Goal: Answer question/provide support: Answer question/provide support

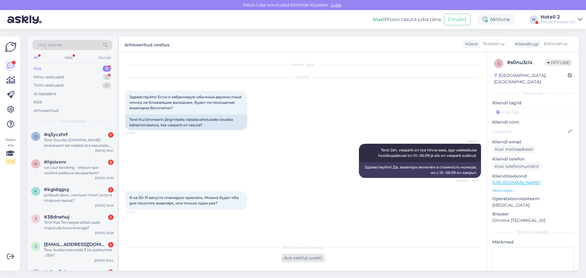
click at [314, 258] on div "Ava vestlus uuesti" at bounding box center [303, 258] width 43 height 8
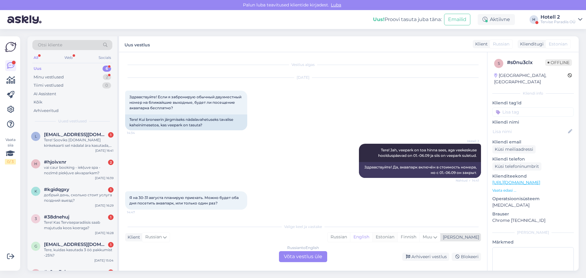
click at [398, 237] on div "Estonian" at bounding box center [385, 237] width 25 height 9
click at [298, 253] on div "Russian to Estonian Võta vestlus üle" at bounding box center [303, 256] width 48 height 11
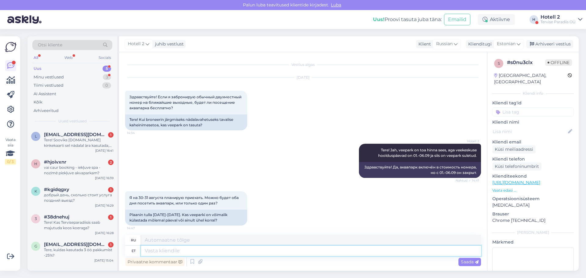
click at [165, 254] on textarea at bounding box center [311, 251] width 340 height 10
type textarea "Mõl"
type textarea "Крот"
type textarea "Mõlemal p"
type textarea "Оба"
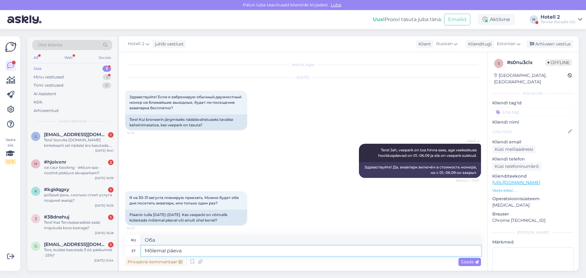
type textarea "Mõlemal päeval"
type textarea "Оба дня"
type textarea "Mõlemal päeval."
type textarea "В оба дня."
type textarea "Mõlemal päeval. 30"
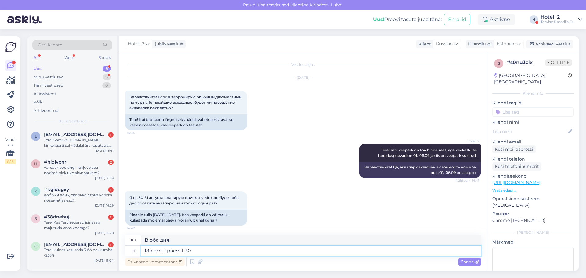
type textarea "Оба дня. 30"
type textarea "Mõlemal päeval. 30.08 o"
type textarea "Оба дня. 30.08"
type textarea "Mõlemal päeval. 30.08 on"
type textarea "В оба дня. 30.08 - это"
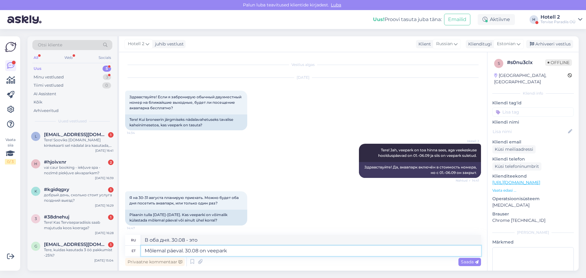
type textarea "Mõlemal päeval. 30.08 on veepark a"
type textarea "В оба дня. 30.08 — аквапарк."
type textarea "Mõlemal päeval. 30.08 on veepark avatud"
type textarea "Оба дня. 30.08 аквапарк открыт."
type textarea "Mõlemal päeval. 30.08 on veepark avatud kel"
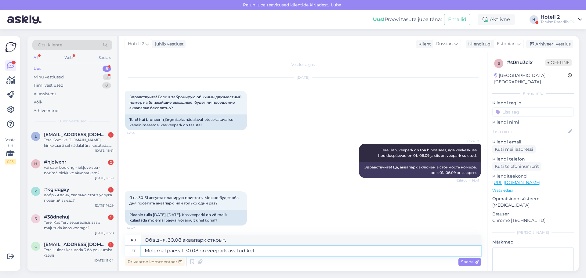
type textarea "В оба дня 30.08 аквапарк будет работать весь день."
type textarea "Mõlemal päeval. 30.08 on veepark avatud kella"
type textarea "В оба дня. 30.08 аквапарк открыт с"
type textarea "Mõlemal päeval. 30.08 on veepark avatud kella 21.00"
type textarea "В оба дня 30.08 аквапарк открыт с 21.00"
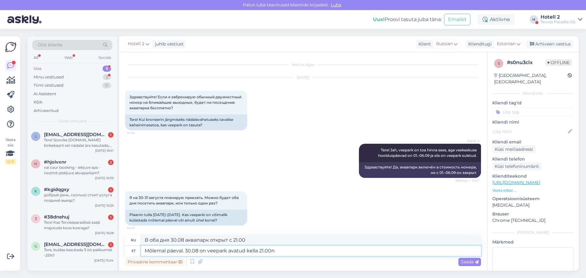
type textarea "Mõlemal päeval. 30.08 on veepark avatud kella 21.00ni"
type textarea "В оба дня 30.08 аквапарк работает до 21.00ni"
type textarea "Mõlemal päeval. 30.08 on veepark avatud kella 21.00ni, aga"
type textarea "В оба дня 30.08 аквапарк работает до 21.00ni,"
type textarea "Mõlemal päeval. 30.08 on veepark avatud kella 21.00ni, aga s"
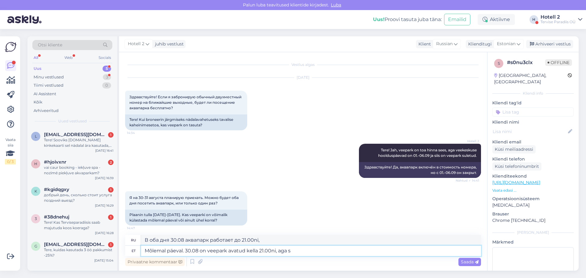
type textarea "В оба дня 30.08 аквапарк работает до 21.00ni, но"
type textarea "Mõlemal päeval. 30.08 on veepark avatud kella 21.00ni, aga saunakeskuys"
type textarea "В оба дня 30.08 аквапарк работает до 21.00ni, но банный центр"
type textarea "Mõlemal päeval. 30.08 on veepark avatud kella 21.00ni, aga saunakeskus o"
type textarea "В оба дня. 30.08 аквапарк работает до 21.00ni, но банный центр не работает."
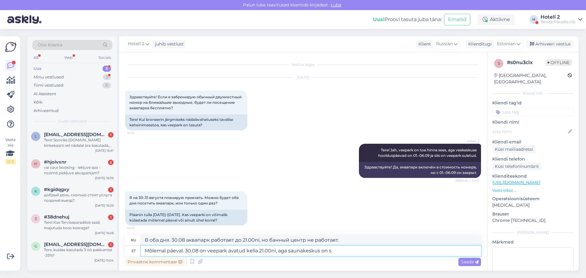
type textarea "Mõlemal päeval. 30.08 on veepark avatud kella 21.00ni, aga saunakeskus on si"
type textarea "В оба дня 30.08 аквапарк работает до 21.00ni, но банный центр"
type textarea "Mõlemal päeval. 30.08 on veepark avatud kella 21.00ni, aga saunakeskus on siis"
type textarea "В оба дня. 30.08 аквапарк работает до 21.00ni, но в это время банный центр закр…"
type textarea "Mõlemal päeval. 30.08 on veepark avatud kella 21.00ni, aga saunakeskus on siis …"
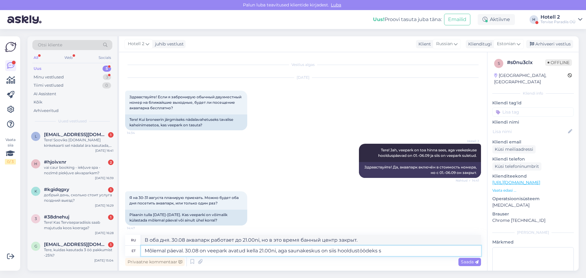
type textarea "В оба дня. 30.08 аквапарк будет работать 21.00ni, но банный центр будет закрыт …"
type textarea "Mõlemal päeval. 30.08 on veepark avatud kella 21.00ni, aga saunakeskus on siis …"
type textarea "В оба дня. 30.08 аквапарк работает до 21.00ni, но банный центр закрыт на технич…"
type textarea "Mõlemal päeval. 30.08 on veepark avatud kella 21.00ni, aga saunakeskus on siis …"
type textarea "В оба дня. 30.08 аквапарк работает до 21.00ni, но банный центр закрыт на технич…"
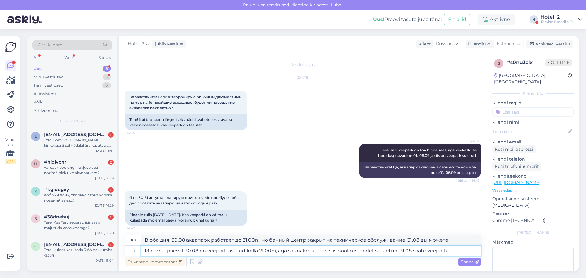
type textarea "Mõlemal päeval. 30.08 on veepark avatud kella 21.00ni, aga saunakeskus on siis …"
type textarea "В оба дня. 30.08 аквапарк работает до 21.00ni, но банный центр закрыт на технич…"
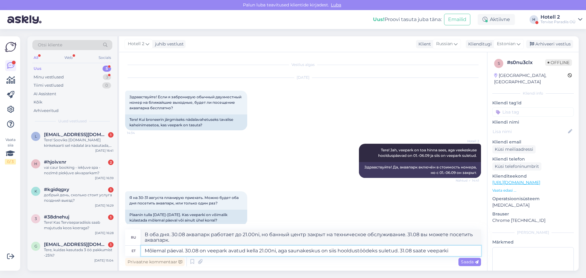
type textarea "Mõlemal päeval. 30.08 on veepark avatud kella 21.00ni, aga saunakeskus on siis …"
type textarea "В оба дня. 30.08 аквапарк будет работать до 21.00ni, но после этого банный цент…"
type textarea "Mõlemal päeval. 30.08 on veepark avatud kella 21.00ni, aga saunakeskus on siis …"
type textarea "В оба дня. 30.08 аквапарк работает до 21.00ni, но банный центр закрыт на технич…"
type textarea "Mõlemal päeval. 30.08 on veepark avatud kella 21.00ni, aga saunakeskus on siis …"
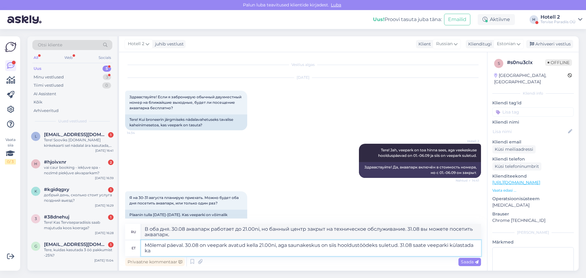
type textarea "В оба дня. 30.08 аквапарк работает до 21.00ni, но банный центр закрыт на технич…"
type textarea "Mõlemal päeval. 30.08 on veepark avatud kella 21.00ni, aga saunakeskus on siis …"
type textarea "В оба дня. 30.08 аквапарк работает до 21.00ni, но банный центр закрыт на технич…"
type textarea "Mõlemal päeval. 30.08 on veepark avatud kella 21.00ni, aga saunakeskus on siis …"
type textarea "В оба дня. 30.08 аквапарк работает до 21.00ni, но банный центр закрыт на технич…"
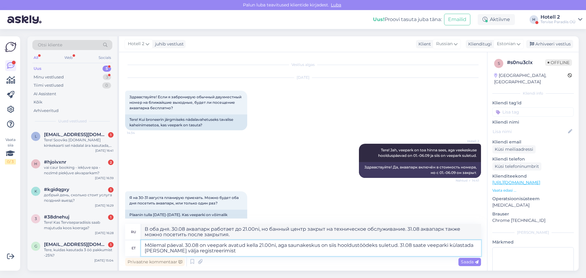
type textarea "Mõlemal päeval. 30.08 on veepark avatud kella 21.00ni, aga saunakeskus on siis …"
type textarea "В оба дня. 30.08 аквапарк работает до 21.00ni, но банный центр закрыт на технич…"
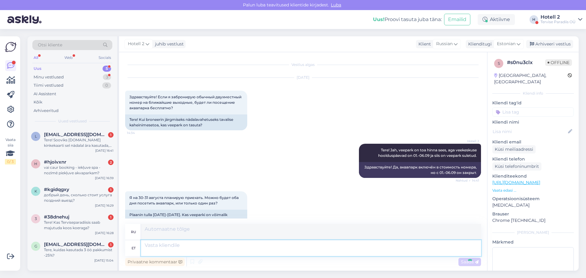
scroll to position [61, 0]
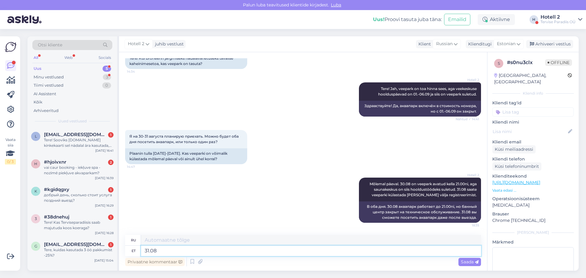
type textarea "31.08"
type textarea "31.08 avab ve"
type textarea "открывается 31.08"
type textarea "31.08 avab veepark"
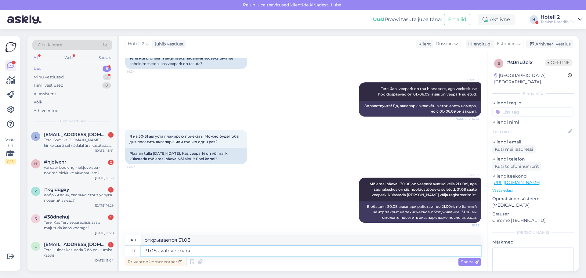
type textarea "Аквапарк откроется 31.08"
click at [204, 249] on textarea "31.08 avab veepark" at bounding box center [311, 251] width 340 height 10
type textarea "31.08 avab veepark [PERSON_NAME] 1"
type textarea "31.08 августа аквапарк открывается в"
type textarea "31.08 avab veepark [PERSON_NAME] 11 h"
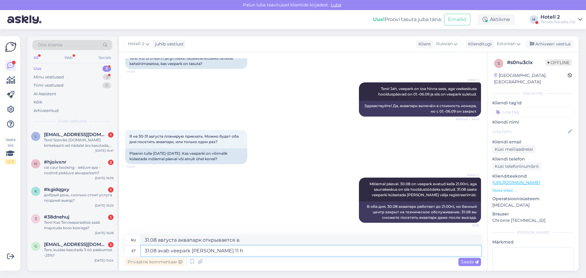
type textarea "31.08"
type textarea "31.08 avab veepark [PERSON_NAME] 11 hommikul."
type textarea "31.08 аквапарк откроется в 11 утра."
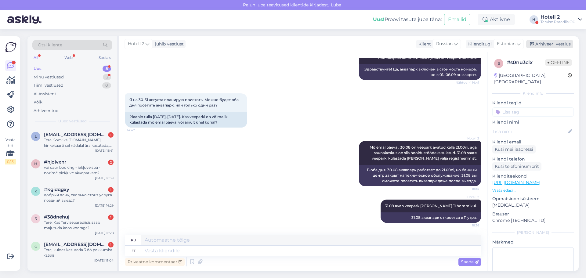
click at [545, 44] on div "Arhiveeri vestlus" at bounding box center [549, 44] width 47 height 8
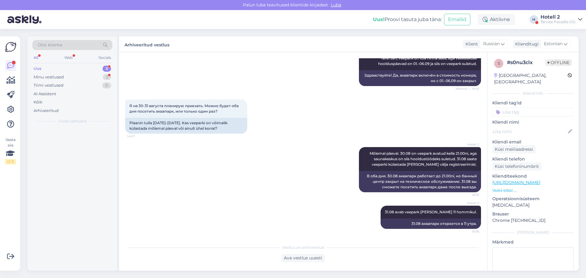
scroll to position [92, 0]
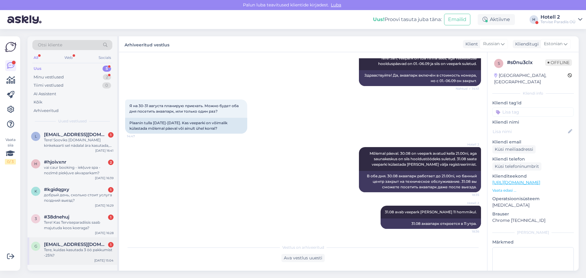
click at [81, 247] on span "[EMAIL_ADDRESS][DOMAIN_NAME]" at bounding box center [76, 244] width 64 height 5
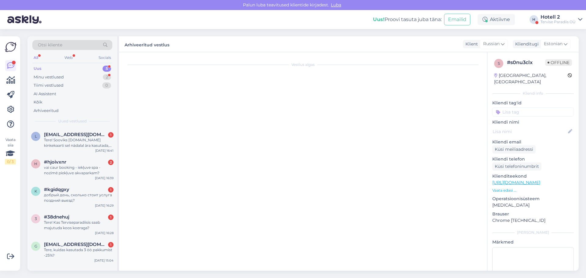
scroll to position [0, 0]
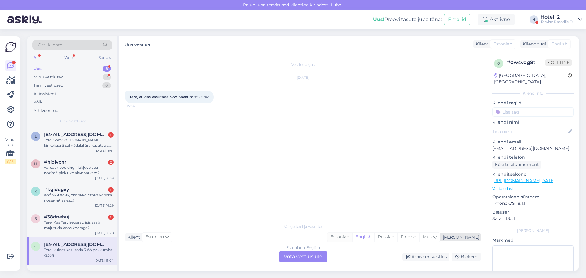
click at [352, 238] on div "Estonian" at bounding box center [340, 237] width 25 height 9
click at [303, 256] on div "Estonian to Estonian Võta vestlus üle" at bounding box center [303, 256] width 48 height 11
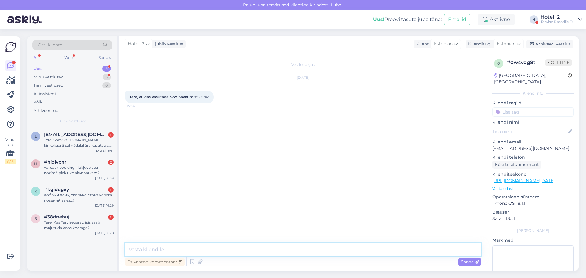
click at [188, 252] on textarea at bounding box center [303, 249] width 356 height 13
type textarea "Tere"
type textarea "Broneerige meie veebilehelt."
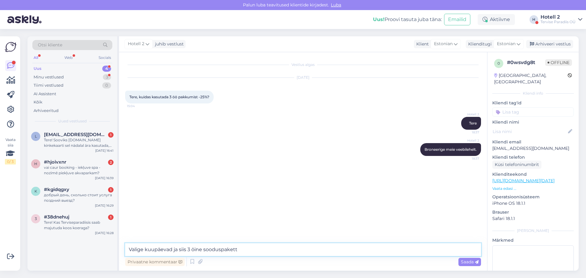
type textarea "Valige kuupäevad ja siis 3 öine sooduspakett."
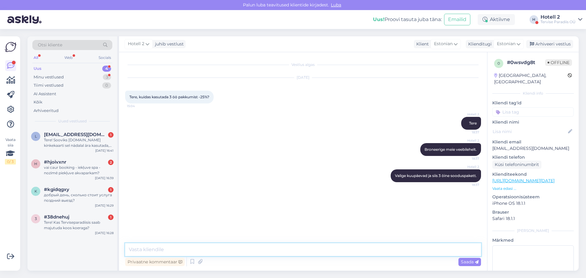
click at [213, 246] on textarea at bounding box center [303, 249] width 356 height 13
paste textarea "[URL][DOMAIN_NAME]"
type textarea "[URL][DOMAIN_NAME]"
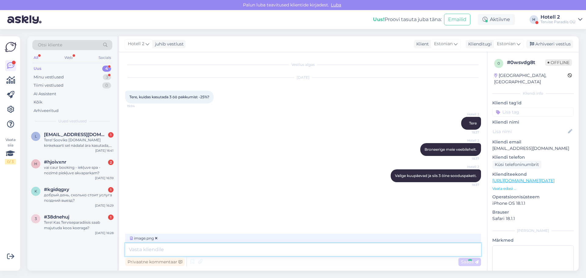
scroll to position [27, 0]
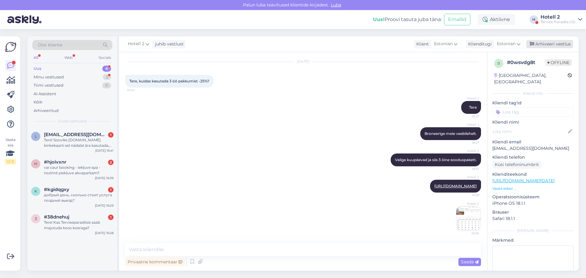
click at [562, 43] on div "Arhiveeri vestlus" at bounding box center [549, 44] width 47 height 8
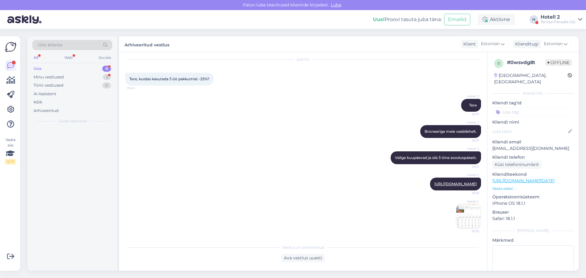
scroll to position [29, 0]
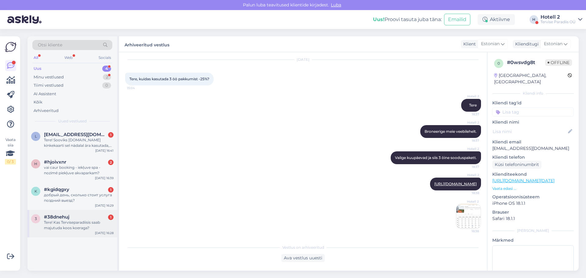
click at [85, 223] on div "Tere! Kas Terviseparadiisis saab majutuda koos koeraga?" at bounding box center [79, 225] width 70 height 11
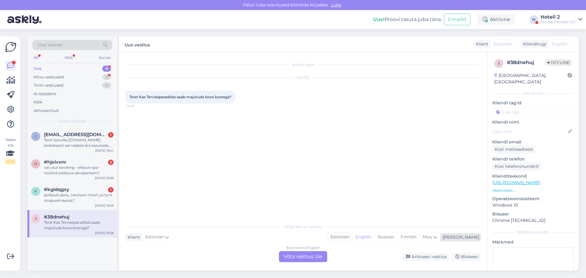
click at [352, 238] on div "Estonian" at bounding box center [340, 237] width 25 height 9
click at [298, 260] on div "Estonian to Estonian Võta vestlus üle" at bounding box center [303, 256] width 48 height 11
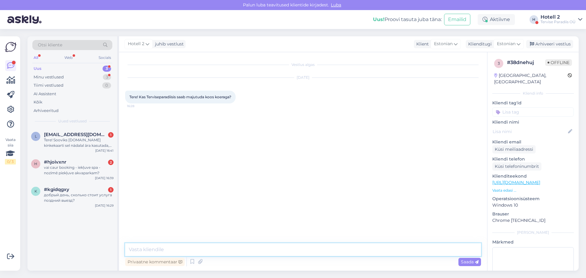
click at [142, 254] on textarea at bounding box center [303, 249] width 356 height 13
type textarea "Tere. LEmmikloomad ei ole kahjuks lubatud."
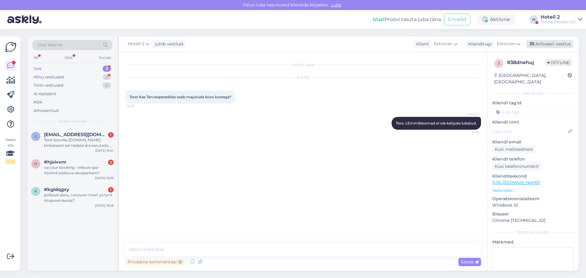
click at [548, 44] on div "Arhiveeri vestlus" at bounding box center [549, 44] width 47 height 8
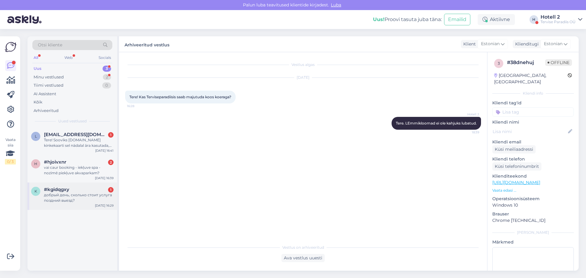
click at [81, 191] on div "#kgidqgxy 1" at bounding box center [79, 189] width 70 height 5
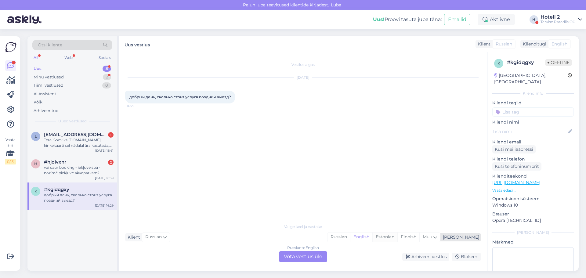
click at [398, 238] on div "Estonian" at bounding box center [385, 237] width 25 height 9
click at [291, 257] on div "Russian to Estonian Võta vestlus üle" at bounding box center [303, 256] width 48 height 11
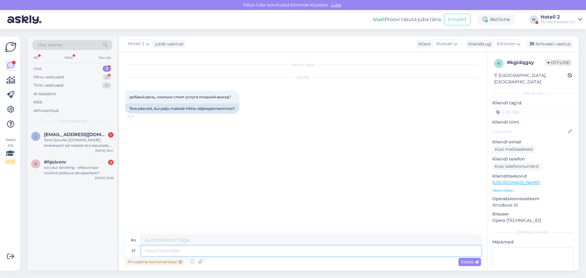
click at [170, 252] on textarea at bounding box center [311, 251] width 340 height 10
type textarea "Tere"
type textarea "Привет"
type textarea "Tere päevast!"
type textarea "Добрый день!"
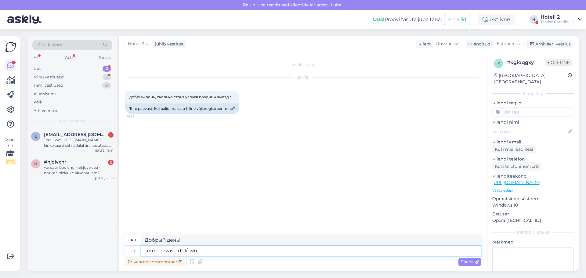
type textarea "Tere päevast! dbl/twn"
type textarea "Добрый день! двухместный номер с двумя односпальными кроватями"
type textarea "Tere päevast! dbl/twn [PERSON_NAME] m"
type textarea "Добрый день! Номер с двуспальной или двумя односпальными кроватями"
type textarea "Tere päevast! dbl/twn [PERSON_NAME] maksab"
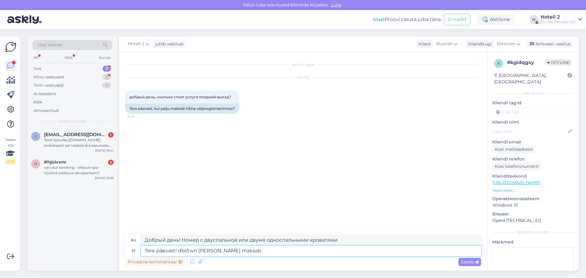
type textarea "Добрый день! Сколько стоит двухместный номер с двумя односпальными кроватями?"
type textarea "Tere päevast! dbl/twn [PERSON_NAME] maksab 19"
type textarea "Добрый день! Цена за двухместный номер с двуспальной или двумя односпальными кр…"
type textarea "Tere päevast! dbl/twn [PERSON_NAME] maksab 19€"
type textarea "Добрый день! Двухместный номер стоит 19 евро."
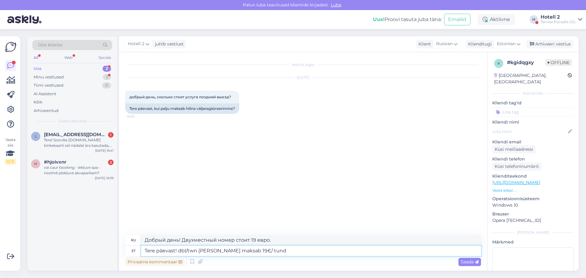
type textarea "Tere päevast! dbl/twn [PERSON_NAME] maksab 19€/ tund"
type textarea "Добрый день! Двухместный номер стоит 19 евро в час."
type textarea "Tere päevast! dbl/twn [PERSON_NAME] maksab 19€/ tund ja fam"
type textarea "Добрый день! Двухместный номер стоит 19 евро в час, а семейный номер..."
type textarea "Tere päevast! dbl/twn [PERSON_NAME] maksab 19€/ tund ja"
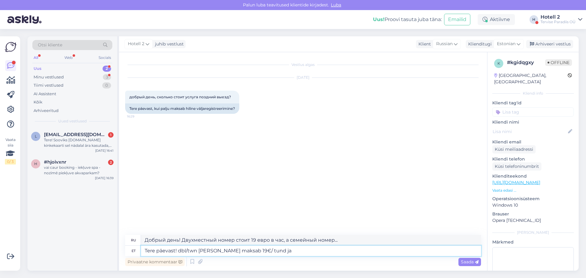
type textarea "Добрый день! Двухместный номер стоит 19 евро в час."
type textarea "Tere päevast! dbl/twn [PERSON_NAME] maksab 19€/ tund ja peretu"
type textarea "Добрый день! Двухместный номер стоит 19 евро в час на семью."
type textarea "Tere päevast! dbl/twn [PERSON_NAME] maksab 19€/ tund ja peretuba, sviit"
type textarea "Добрый день! Номер с двуспальной или двумя односпальными кроватями стоит 19 евр…"
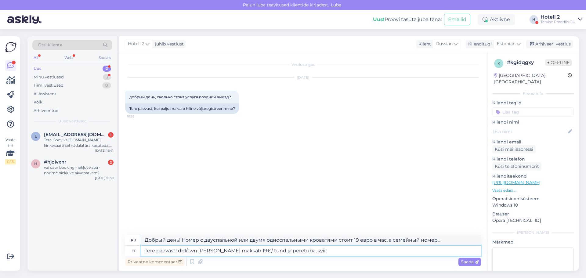
type textarea "Tere päevast! dbl/twn [PERSON_NAME] maksab 19€/ tund ja peretuba, sviit 3"
type textarea "Добрый день! Двухместный номер с двумя кроватями стоит 19 евро в час, а семейны…"
type textarea "Tere päevast! dbl/twn [PERSON_NAME] maksab 19€/ tund ja peretuba, sviit 39€"
type textarea "Добрый день! Двухместный номер с двумя кроватями стоит 19 евро в час, а семейны…"
type textarea "Tere päevast! dbl/twn [PERSON_NAME] maksab 19€/ tund ja peretuba, sviit 39€/"
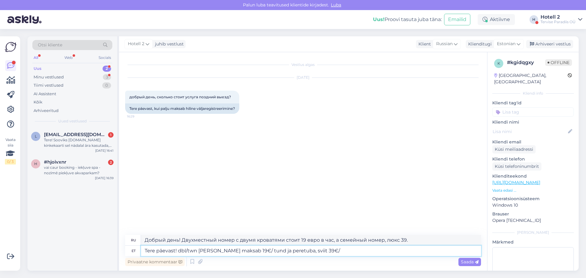
type textarea "Добрый день! Двухместный номер стоит 19 евро в час, а семейный номер-люкс — 39 …"
type textarea "Tere päevast! dbl/twn [PERSON_NAME] maksab 19€/ tund ja peretuba, sviit 39€/ t"
type textarea "Добрый день! Двухместный номер стоит 19 евро в час, а семейный номер-люкс — 39 …"
type textarea "Tere päevast! dbl/twn [PERSON_NAME] maksab 19€/ tund ja peretuba, sviit 39€/ tu…"
type textarea "Добрый день! Номер с двуспальной или двумя односпальными кроватями стоит 19 евр…"
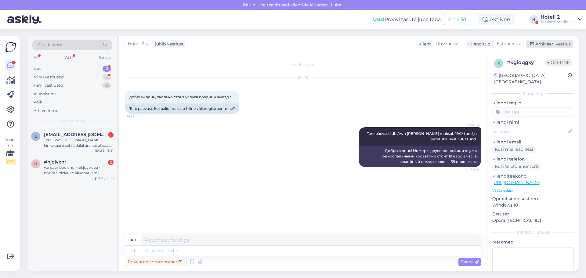
click at [540, 44] on div "Arhiveeri vestlus" at bounding box center [549, 44] width 47 height 8
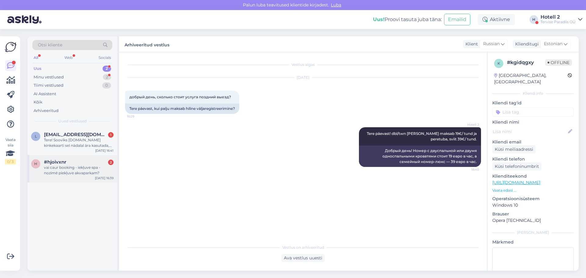
click at [64, 169] on div "vai caur booking - iekļuve spa - nozīmē piekļuve akvaparkam?" at bounding box center [79, 170] width 70 height 11
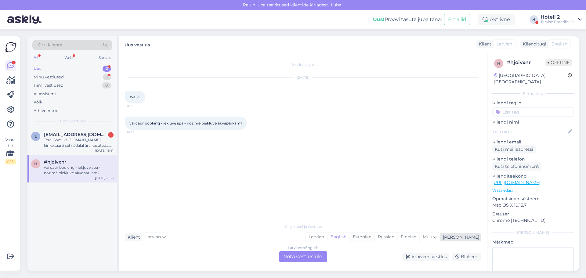
click at [375, 238] on div "Estonian" at bounding box center [362, 237] width 25 height 9
click at [310, 256] on div "Latvian to Estonian Võta vestlus üle" at bounding box center [303, 256] width 48 height 11
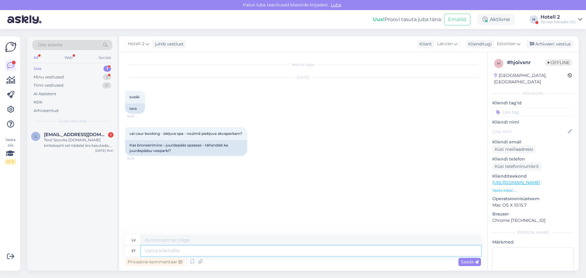
click at [158, 249] on textarea at bounding box center [311, 251] width 340 height 10
type textarea "Tere!"
type textarea "Sveiki!"
type textarea "Tere! See t"
type textarea "Sveiki! [PERSON_NAME]"
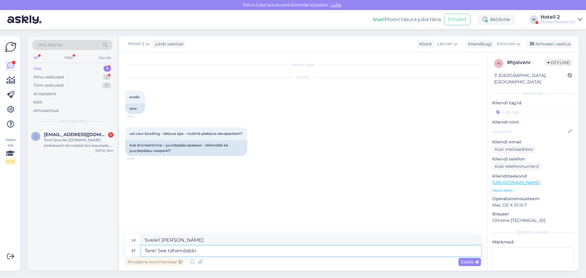
type textarea "Tere! See tähendabki v"
type textarea "Sveiki! Lūk, ko tas nozīmē."
type textarea "Tere! See tähendabki veeparki."
type textarea "Sveiki! Lūk, ko nozīmē akvaparks."
type textarea "Tere! See tähendabki veeparki. [GEOGRAPHIC_DATA] e"
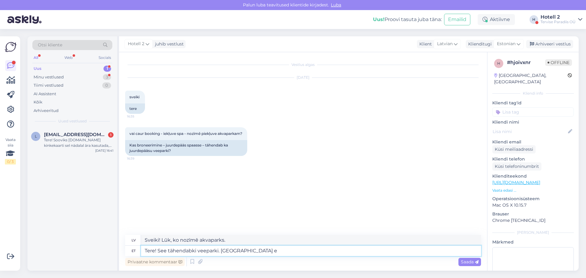
type textarea "Sveiki! Tas nozīmē akvaparku. [GEOGRAPHIC_DATA]."
type textarea "Tere! See tähendabki veeparki. Saunade eest t"
type textarea "Sveiki! Tas nozīmē akvaparku. Pirtīm"
type textarea "Tere! See tähendabki veeparki. Saunade eest tuleb ü"
type textarea "Sveiki! Tas nozīmē akvaparku. Ir pieejamas saunas."
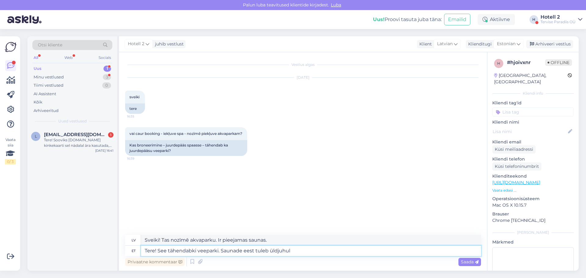
type textarea "Tere! See tähendabki veeparki. Saunade eest tuleb üldjuhul l"
type textarea "Sveiki! Tas nozīmē akvaparku. Saunas parasti maksā papildus."
type textarea "Tere! See tähendabki veeparki. Saunade eest tuleb üldjuhul lisaks maksta."
type textarea "Sveiki! Tas nozīmē akvaparku. Par saunām parasti ir jāmaksā papildus."
type textarea "Tere! See tähendabki veeparki. Saunade eest tuleb üldjuhul lisaks maksta. Hetke…"
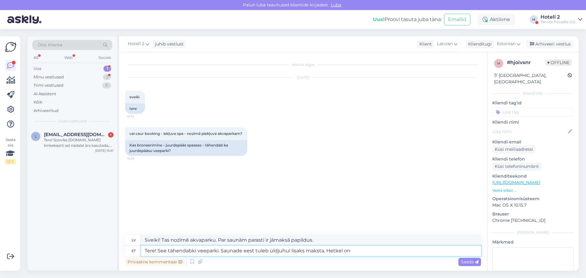
type textarea "Sveiki! Tas nozīmē akvaparku. Par saunām parasti ir jāmaksā papildus. Pašlaik"
type textarea "Tere! See tähendabki veeparki. Saunade eest tuleb üldjuhul lisaks maksta. Hetke…"
type textarea "Sveiki! Tas nozīmē akvaparku. Par saunām parasti ir jāmaksā papildus. Pašlaik ir"
type textarea "Tere! See tähendabki veeparki. Saunade eest tuleb üldjuhul lisaks maksta. Hetke…"
type textarea "Sveiki! Tas nozīmē akvaparku. Saunas parasti ir pieejamas papildus. Pašlaik tur…"
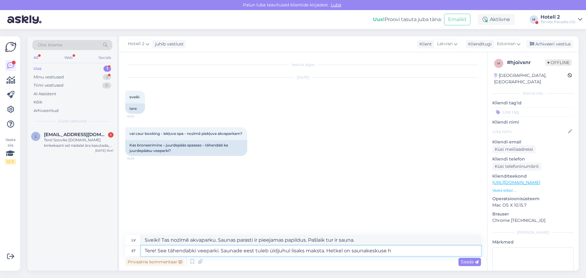
type textarea "Tere! See tähendabki veeparki. Saunade eest tuleb üldjuhul lisaks maksta. Hetke…"
type textarea "Sveiki! Tas nozīmē akvaparku. Par saunu parasti ir jāmaksā papildus. Pašlaik sa…"
type textarea "Tere! See tähendabki veeparki. Saunade eest tuleb üldjuhul lisaks maksta. Hetke…"
type textarea "Sveiki! Tas nozīmē akvaparku. Par saunu parasti ir jāmaksā papildus. Pašlaik sa…"
type textarea "Tere! See tähendabki veeparki. Saunade eest tuleb üldjuhul lisaks maksta. Hetke…"
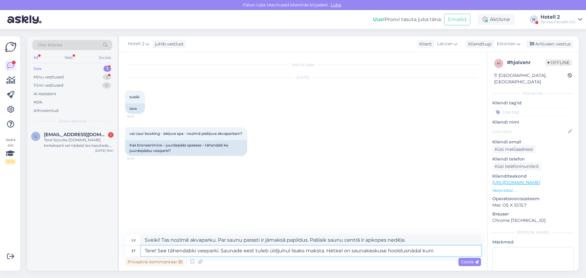
type textarea "Sveiki! Tas nozīmē akvaparku. Par saunām parasti ir jāmaksā papildus. Saunu cen…"
type textarea "Tere! See tähendabki veeparki. Saunade eest tuleb üldjuhul lisaks maksta. Hetke…"
type textarea "Sveiki! Tas nozīmē akvaparku. Par saunām parasti ir jāmaksā papildus. Pašlaik s…"
type textarea "Tere! See tähendabki veeparki. Saunade eest tuleb üldjuhul lisaks maksta. Hetke…"
type textarea "Sveiki! Tas nozīmē akvaparku. Par saunu parasti ir jāmaksā papildus. Saunu cent…"
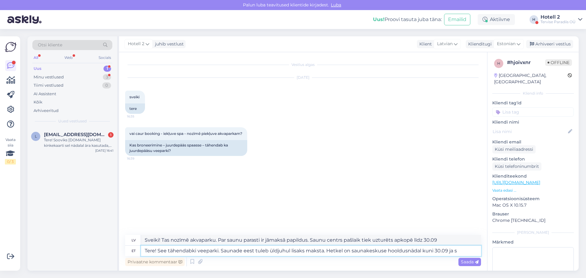
type textarea "Tere! See tähendabki veeparki. Saunade eest tuleb üldjuhul lisaks maksta. Hetke…"
type textarea "Sveiki! Tas nozīmē akvaparku. Par saunu parasti ir jāmaksā papildus. Pašlaik sa…"
type textarea "Tere! See tähendabki veeparki. Saunade eest tuleb üldjuhul lisaks maksta. Hetke…"
type textarea "Sveiki! Tas nozīmē akvaparku. Par saunām parasti ir jāmaksā papildus. Saunu cen…"
type textarea "Tere! See tähendabki veeparki. Saunade eest tuleb üldjuhul lisaks maksta. Hetke…"
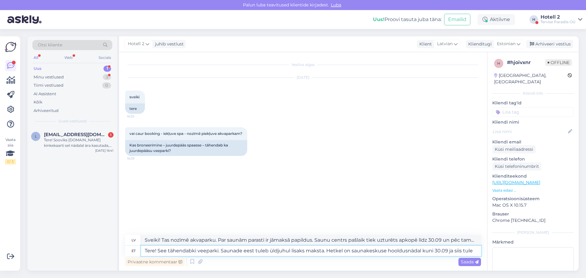
type textarea "Sveiki! Tas nozīmē akvaparku. Par saunām parasti ir jāmaksā papildus. Pašlaik s…"
type textarea "Tere! See tähendabki veeparki. Saunade eest tuleb üldjuhul lisaks maksta. Hetke…"
type textarea "Sveiki! Tas nozīmē akvaparku. Par saunām parasti ir jāmaksā papildus. Pašlaik s…"
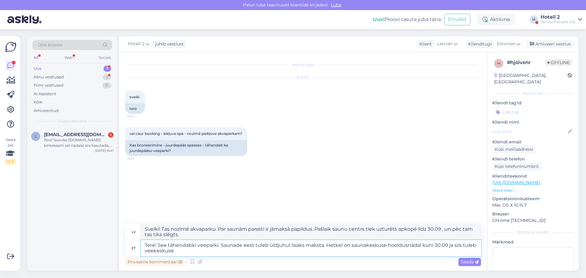
type textarea "Tere! See tähendabki veeparki. Saunade eest tuleb üldjuhul lisaks maksta. Hetke…"
type textarea "Sveiki! Tas nozīmē akvaparku. Par saunu parasti ir jāmaksā papildus. Pašlaik sa…"
type textarea "Tere! See tähendabki veeparki. Saunade eest tuleb üldjuhul lisaks maksta. Hetke…"
type textarea "Sveiki! Tas nozīmē akvaparku. Par saunu parasti ir jāmaksā papildus. Pašlaik sa…"
type textarea "Tere! See tähendabki veeparki. Saunade eest tuleb üldjuhul lisaks maksta. Hetke…"
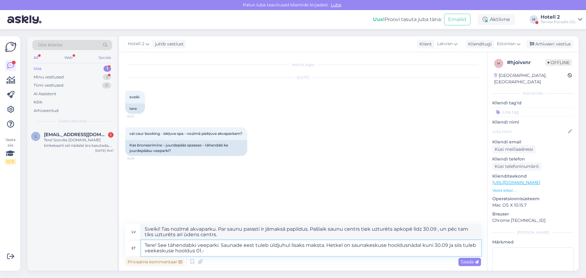
type textarea "Sveiki! Tas nozīmē akvaparku. Par saunu parasti ir jāmaksā papildus. Pašlaik sa…"
type textarea "Tere! See tähendabki veeparki. Saunade eest tuleb üldjuhul lisaks maksta. Hetke…"
type textarea "Sveiki! Tas nozīmē akvaparku. Par saunu parasti ir jāmaksā papildus. Pašlaik sa…"
type textarea "Tere! See tähendabki veeparki. Saunade eest tuleb üldjuhul lisaks maksta. Hetke…"
type textarea "Sveiki! Tas nozīmē akvaparku. Par saunu parasti ir jāmaksā papildus. Pašlaik sa…"
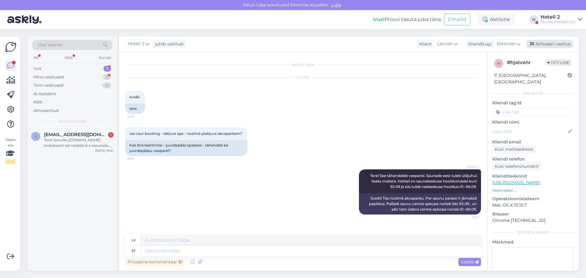
click at [547, 43] on div "Arhiveeri vestlus" at bounding box center [549, 44] width 47 height 8
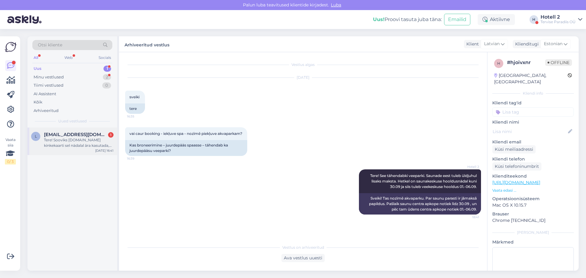
click at [89, 146] on div "Tere! Sooviks [DOMAIN_NAME] kinkekaarti sel nädalal ära kasutada, kuna aegub 11…" at bounding box center [79, 142] width 70 height 11
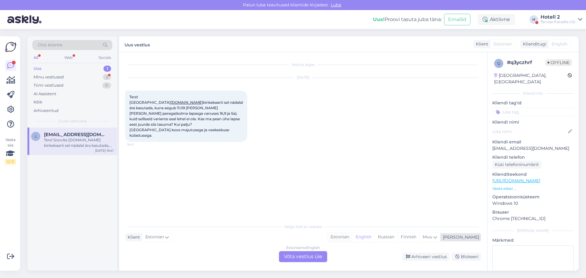
click at [352, 236] on div "Estonian" at bounding box center [340, 237] width 25 height 9
click at [309, 258] on div "Estonian to Estonian Võta vestlus üle" at bounding box center [303, 256] width 48 height 11
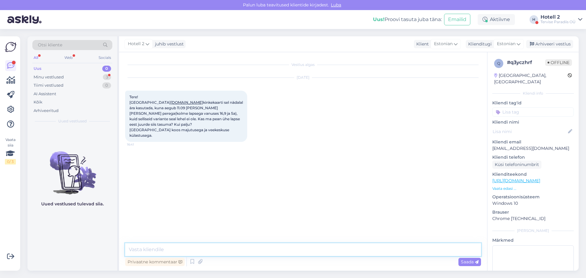
click at [150, 253] on textarea at bounding box center [303, 249] width 356 height 13
type textarea "Tere päevast! [PERSON_NAME] ole [DOMAIN_NAME] kinkekaarte. Palun kontrollige ki…"
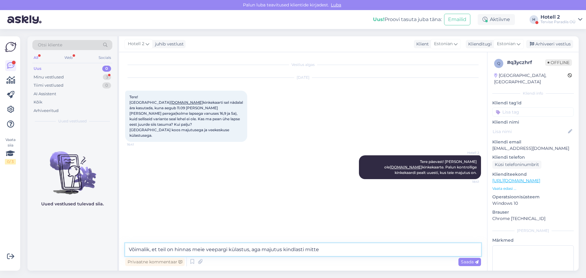
type textarea "Võimalik, et teil on hinnas meie veepargi külastus, aga majutus kindlasti mitte."
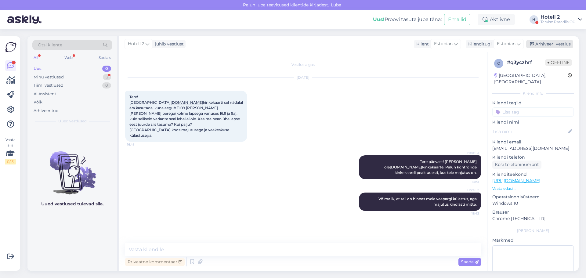
click at [553, 44] on div "Arhiveeri vestlus" at bounding box center [549, 44] width 47 height 8
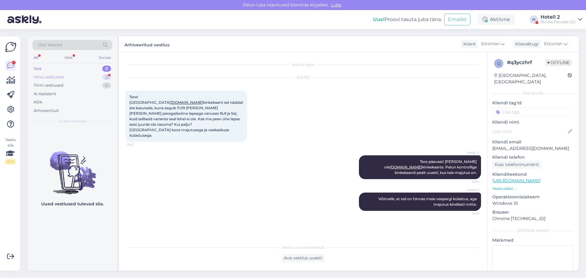
click at [85, 75] on div "Minu vestlused 2" at bounding box center [72, 77] width 80 height 9
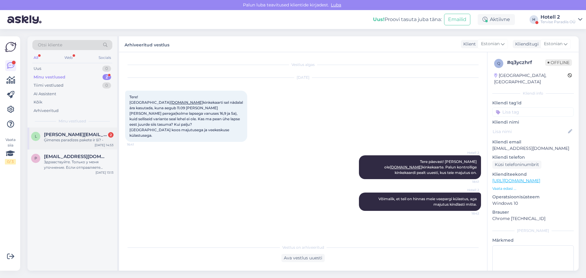
click at [86, 141] on div "Ģimenes paradīzes pakete ir šī? -" at bounding box center [79, 139] width 70 height 5
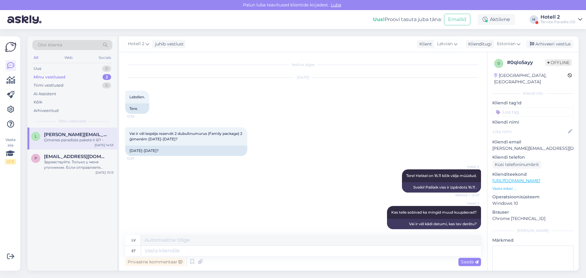
scroll to position [426, 0]
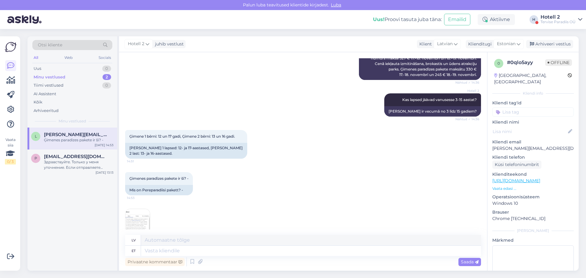
click at [143, 209] on img at bounding box center [138, 221] width 24 height 24
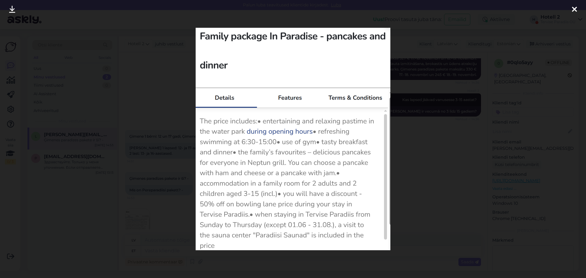
click at [571, 6] on div at bounding box center [575, 9] width 12 height 19
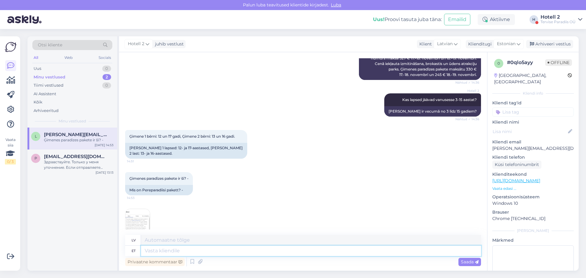
click at [163, 249] on textarea at bounding box center [311, 251] width 340 height 10
type textarea "17"
type textarea "17 aastase l"
type textarea "17 gadus vecs"
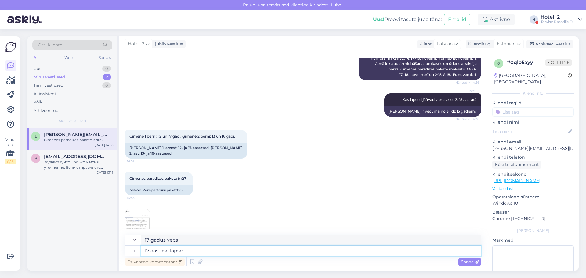
type textarea "17 aastase lapse p"
type textarea "17 gadus vecs [PERSON_NAME]"
type textarea "17 aastase lapse puhul"
type textarea "17 gadus vecam bērnam"
type textarea "17 aastase lapse puhul tuleb l"
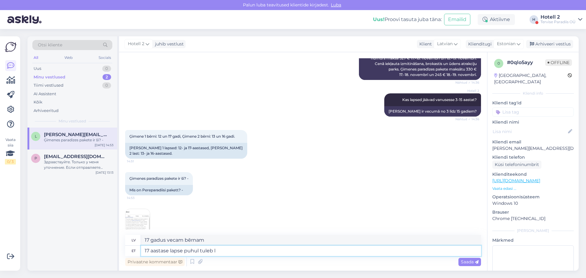
type textarea "17 gadus vecam bērnam,"
type textarea "17 aastase lapse puhul tuleb lisatasu"
type textarea "Par 17 gadus vecu [PERSON_NAME] [PERSON_NAME] piemērota papildu maksa."
type textarea "17 aastase lapse puhul tuleb lisatasu 3"
type textarea "Par 17 gadus vecu [PERSON_NAME] [PERSON_NAME] piemērota papildu maksa 2 apmērā."
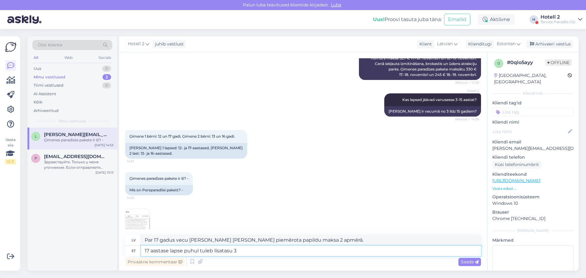
type textarea "17 aastase lapse puhul tuleb lisatasu 34"
type textarea "Par 17 gadus vecu [PERSON_NAME] [PERSON_NAME] piemērota papildu maksa 34."
type textarea "17 aastase lapse puhul tuleb lisatasu 34€"
type textarea "Par 17 gadus vecu [PERSON_NAME] [PERSON_NAME] piemērota papildu maksa 34 eiro a…"
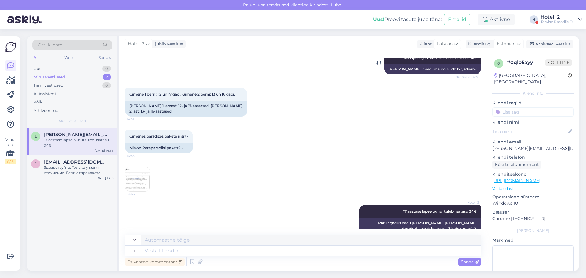
drag, startPoint x: 568, startPoint y: 46, endPoint x: 445, endPoint y: 62, distance: 124.1
click at [568, 46] on div "Arhiveeri vestlus" at bounding box center [549, 44] width 47 height 8
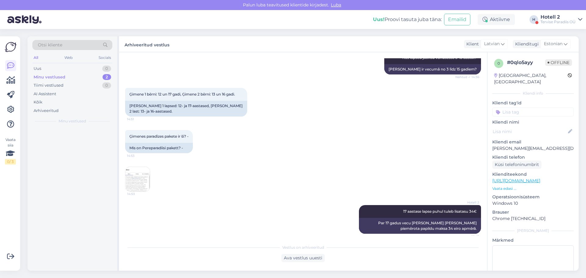
scroll to position [462, 0]
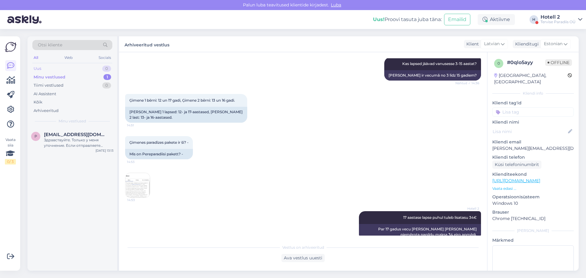
click at [87, 70] on div "Uus 0" at bounding box center [72, 68] width 80 height 9
